Goal: Find specific page/section: Find specific page/section

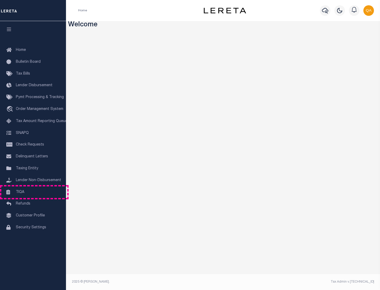
click at [33, 192] on link "TIQA" at bounding box center [33, 193] width 66 height 12
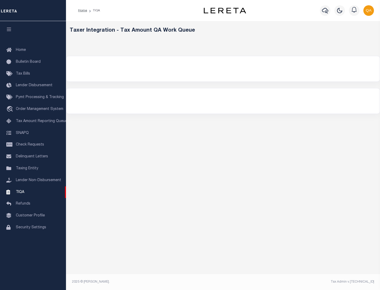
select select "200"
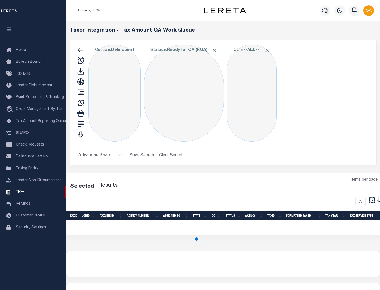
select select "200"
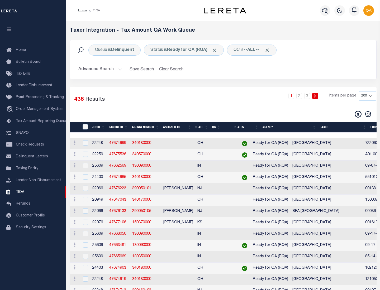
click at [216, 50] on span "Click to Remove" at bounding box center [215, 51] width 6 height 6
